Goal: Go to known website: Go to known website

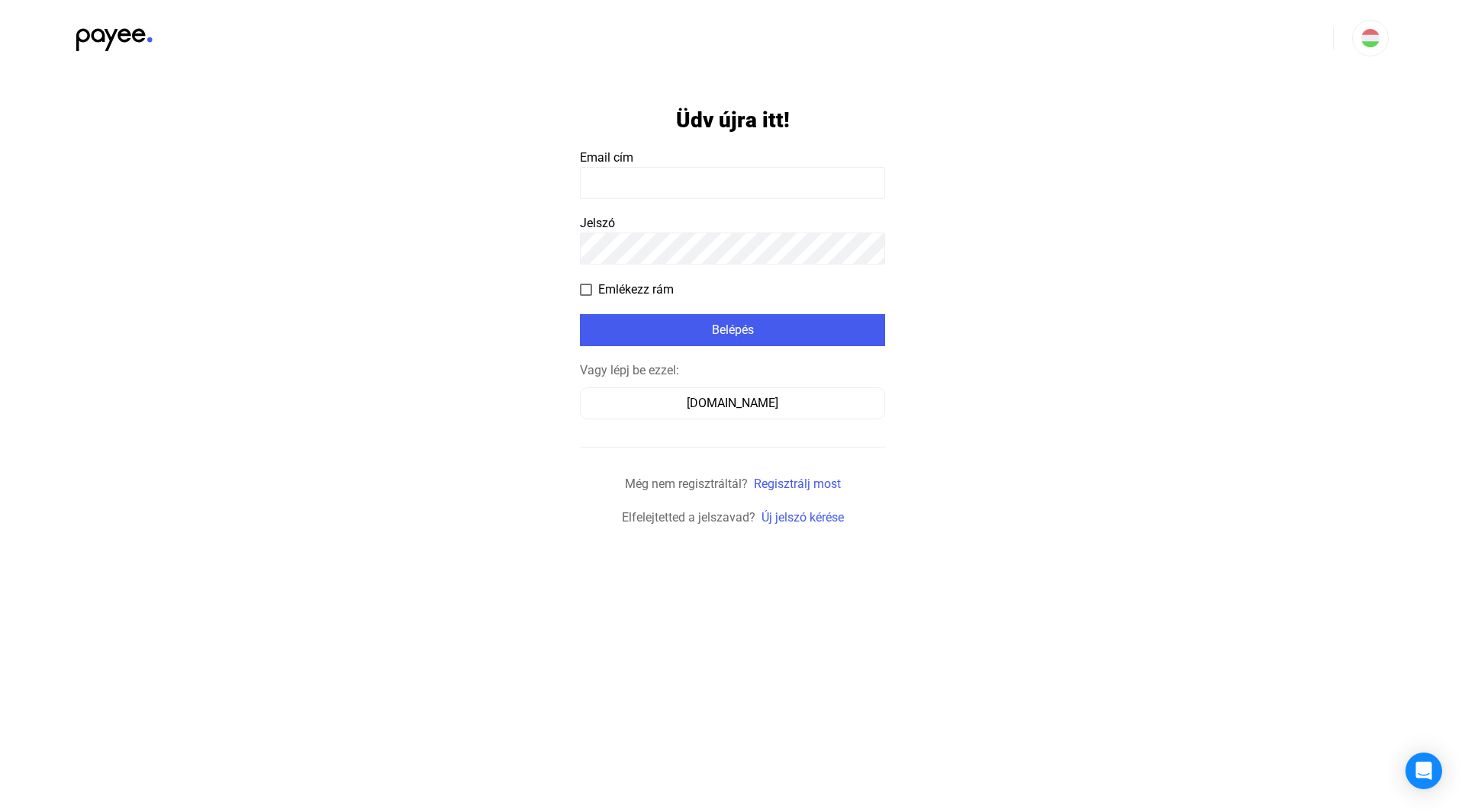
click at [700, 170] on input at bounding box center [732, 183] width 305 height 32
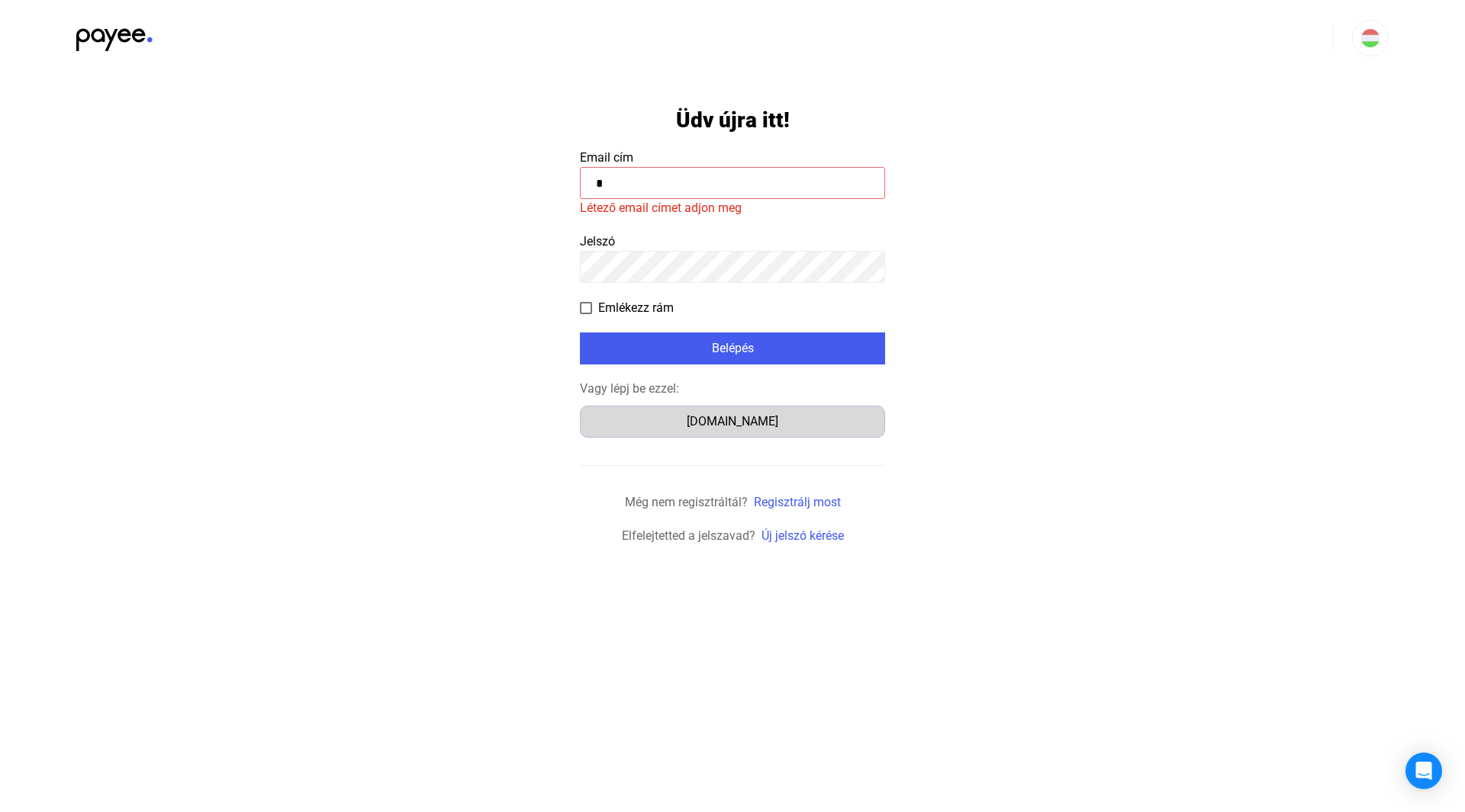
type input "*"
click at [808, 430] on button "[DOMAIN_NAME]" at bounding box center [732, 421] width 305 height 32
